Goal: Task Accomplishment & Management: Use online tool/utility

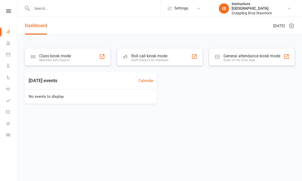
click at [53, 60] on div "Members self check-in" at bounding box center [55, 60] width 32 height 4
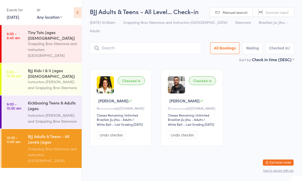
click at [25, 107] on link "9:00 - 10:00 am Kickboxing Teens & Adults (ages [DEMOGRAPHIC_DATA]+) Instructor…" at bounding box center [42, 111] width 80 height 33
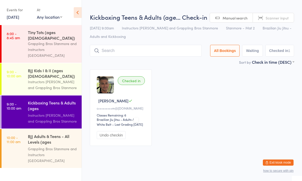
click at [31, 79] on div "Instructors [PERSON_NAME] and Grappling Bros Stanmore" at bounding box center [52, 85] width 49 height 12
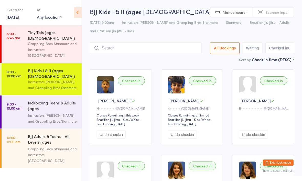
click at [154, 49] on input "search" at bounding box center [146, 48] width 112 height 12
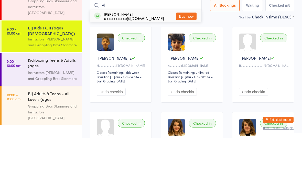
type input "V"
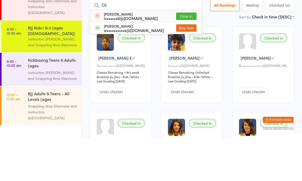
scroll to position [43, 0]
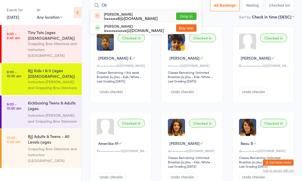
type input "Oli"
click at [283, 112] on div "Checked in Mahmoud E H•••••••••••i@hotmail.com Classes Remaining: 1 this week B…" at bounding box center [191, 148] width 213 height 252
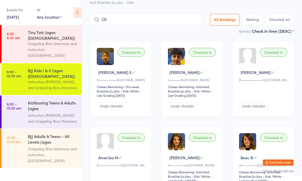
scroll to position [0, 0]
